Goal: Information Seeking & Learning: Learn about a topic

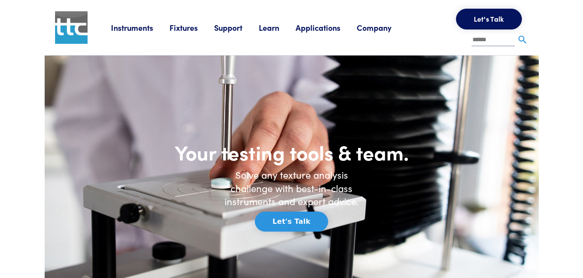
drag, startPoint x: 482, startPoint y: 37, endPoint x: 572, endPoint y: 4, distance: 96.6
